Goal: Task Accomplishment & Management: Use online tool/utility

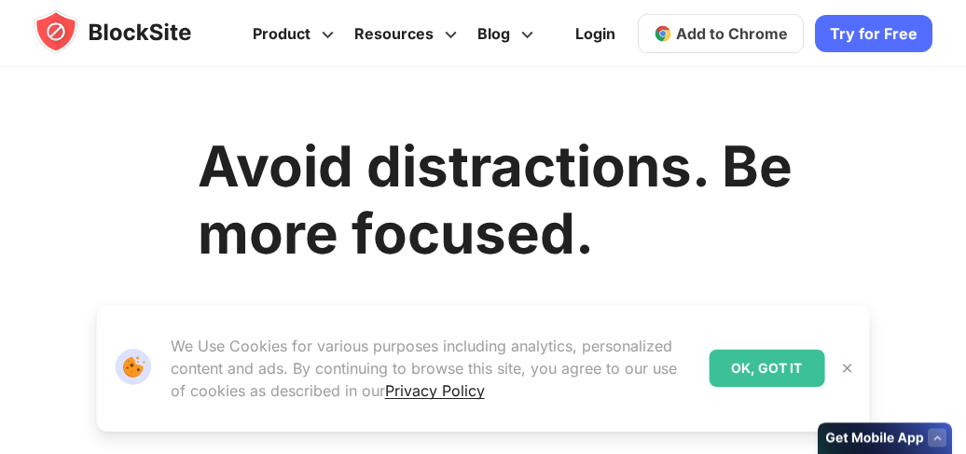
click at [392, 395] on span "Add to Chrome" at bounding box center [429, 406] width 112 height 22
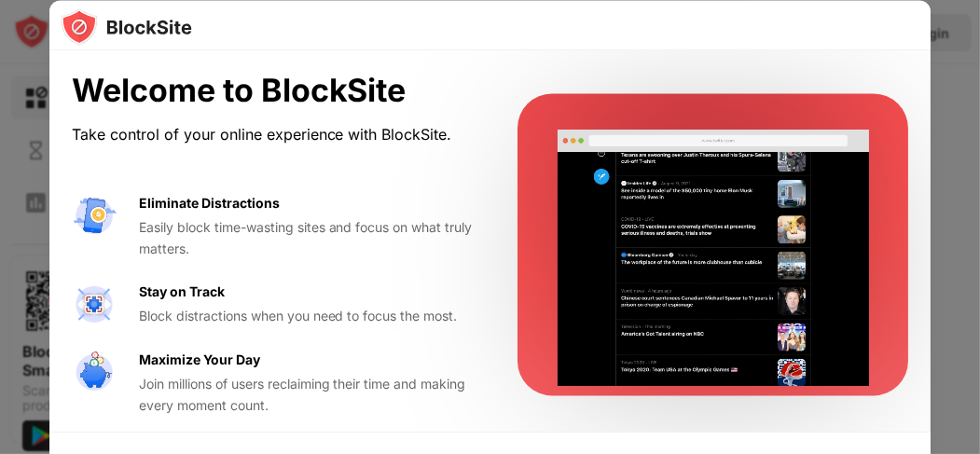
drag, startPoint x: 940, startPoint y: 76, endPoint x: 922, endPoint y: 175, distance: 101.3
click at [922, 453] on div "Welcome to BlockSite Take control of your online experience with BlockSite. Eli…" at bounding box center [490, 454] width 980 height 0
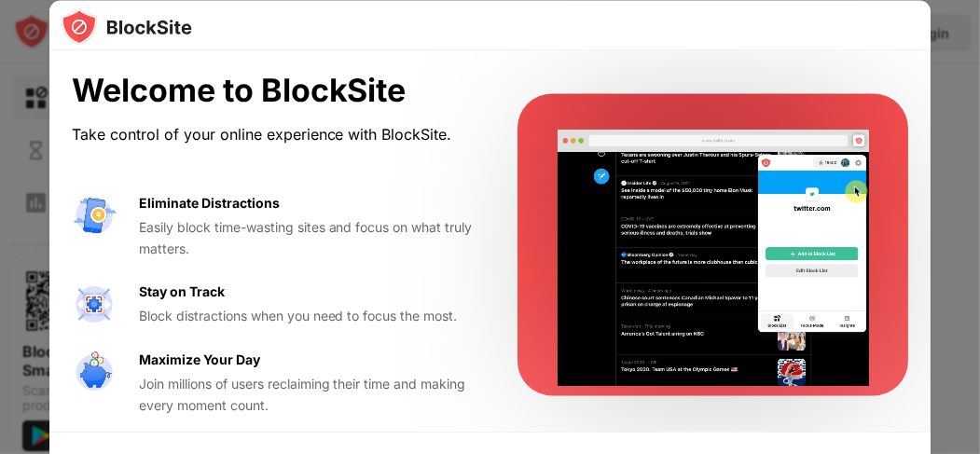
scroll to position [9, 0]
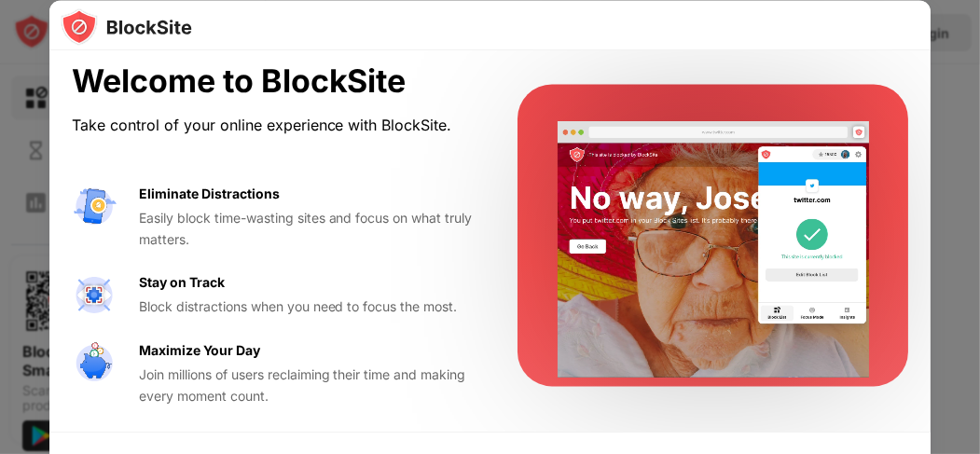
drag, startPoint x: 894, startPoint y: 285, endPoint x: 899, endPoint y: 275, distance: 11.3
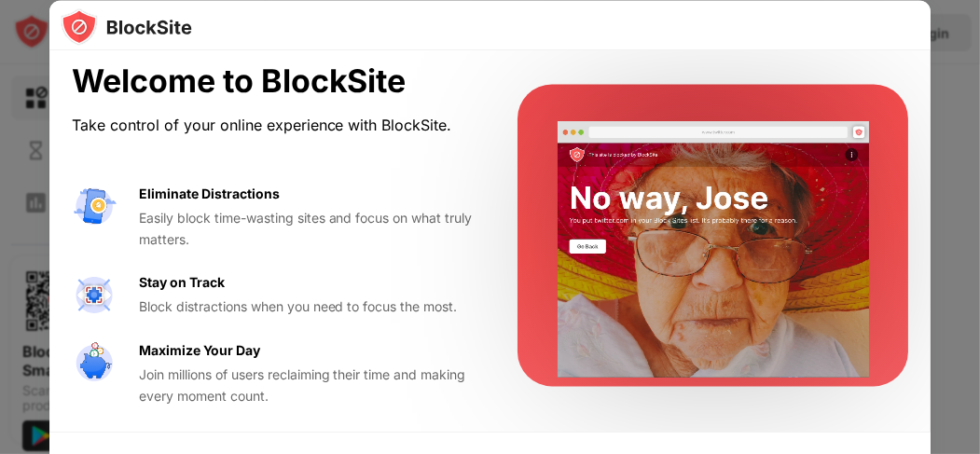
click at [897, 281] on div "Welcome to BlockSite Take control of your online experience with BlockSite. Eli…" at bounding box center [490, 235] width 882 height 389
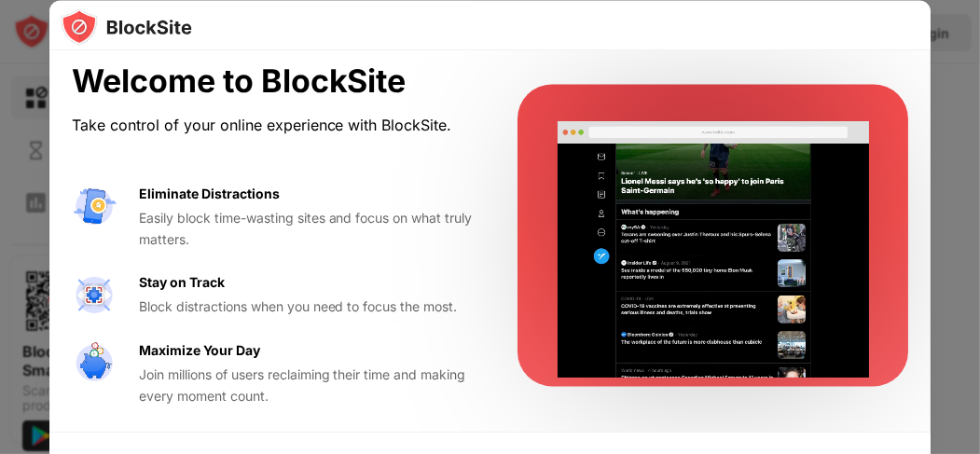
click at [900, 272] on div "Welcome to BlockSite Take control of your online experience with BlockSite. Eli…" at bounding box center [490, 235] width 882 height 389
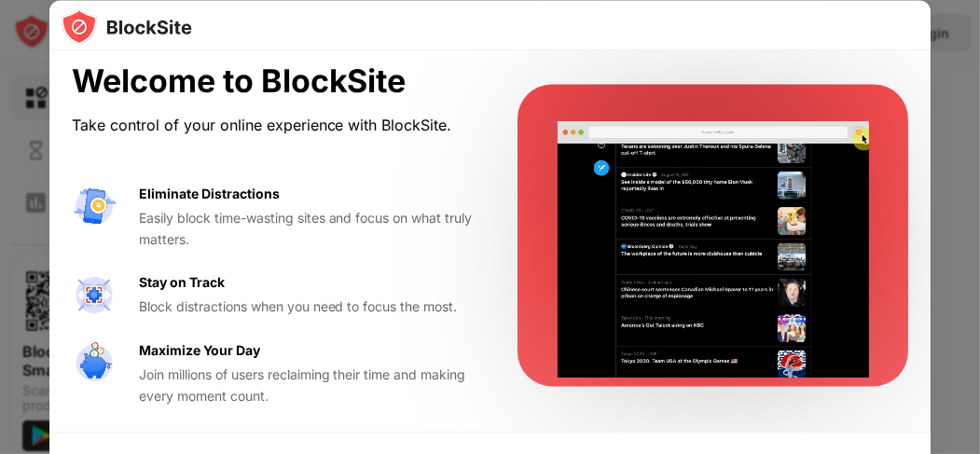
click at [899, 216] on div "Welcome to BlockSite Take control of your online experience with BlockSite. Eli…" at bounding box center [490, 235] width 882 height 389
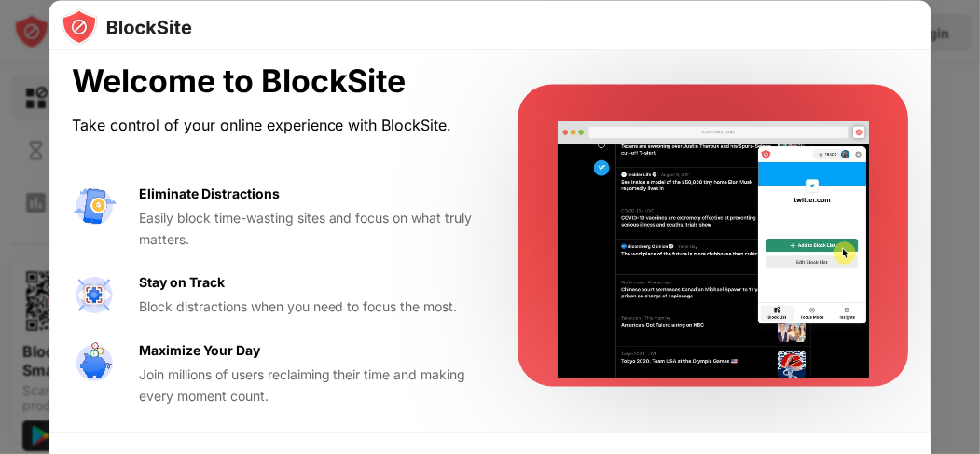
click at [931, 89] on div at bounding box center [490, 227] width 980 height 454
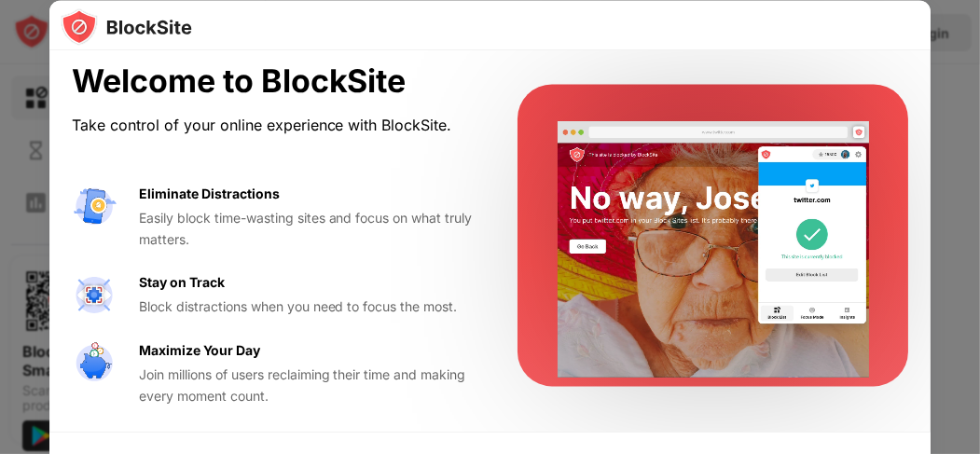
click at [956, 18] on div at bounding box center [490, 227] width 980 height 454
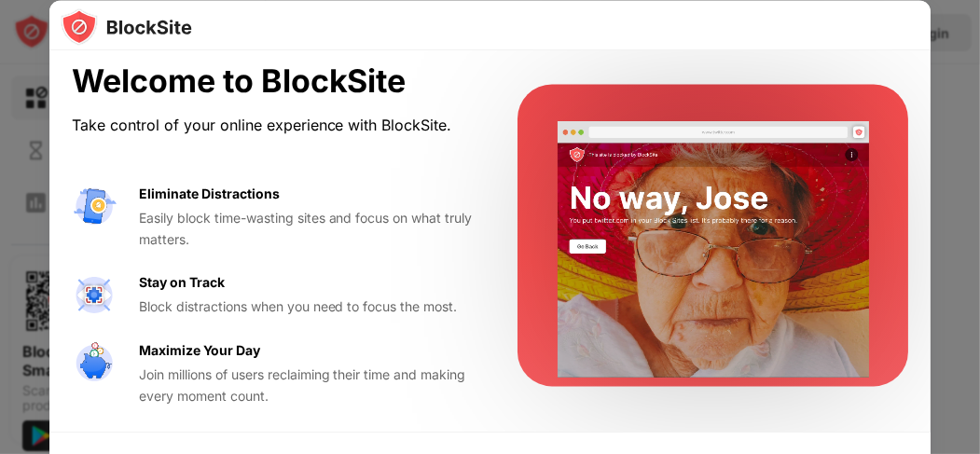
click at [979, 74] on html "Block Sites Usage Limit Insights Focus Mode Password Protection Custom Block Pa…" at bounding box center [490, 227] width 980 height 454
